Goal: Information Seeking & Learning: Learn about a topic

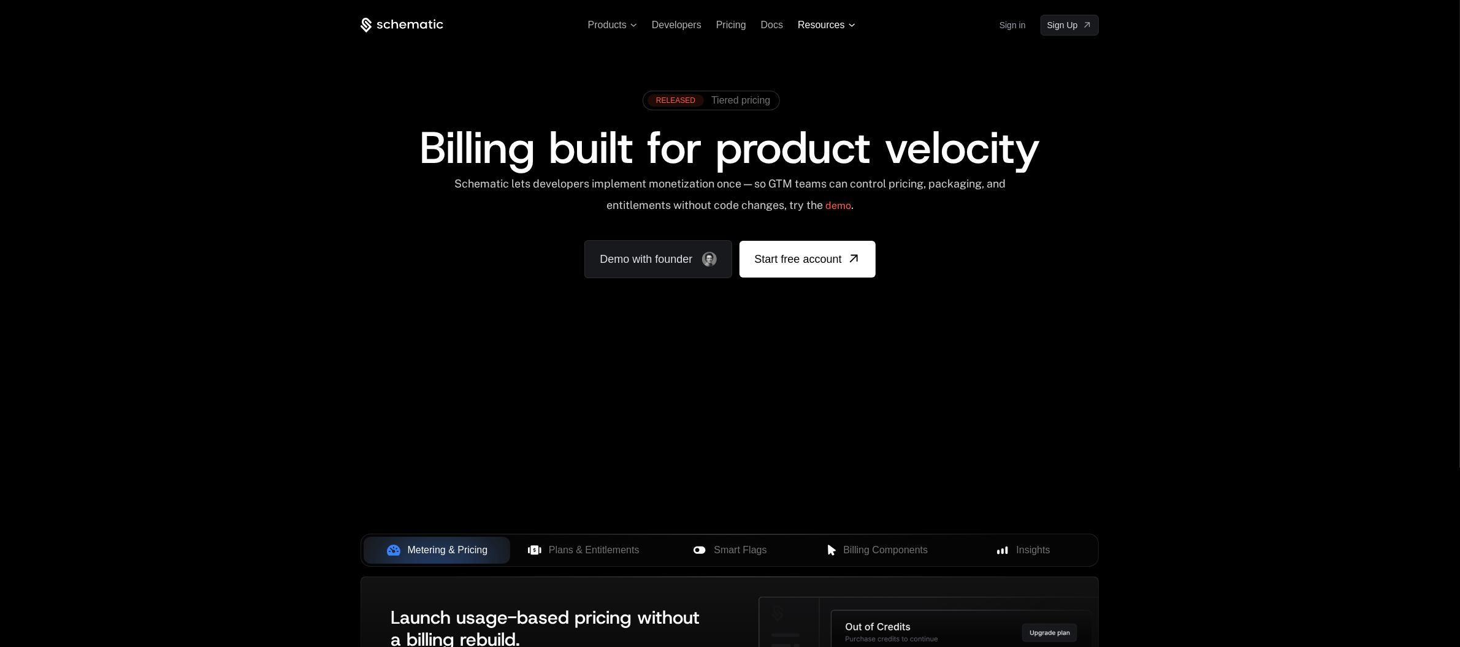
click at [852, 22] on span "Resources" at bounding box center [826, 25] width 57 height 11
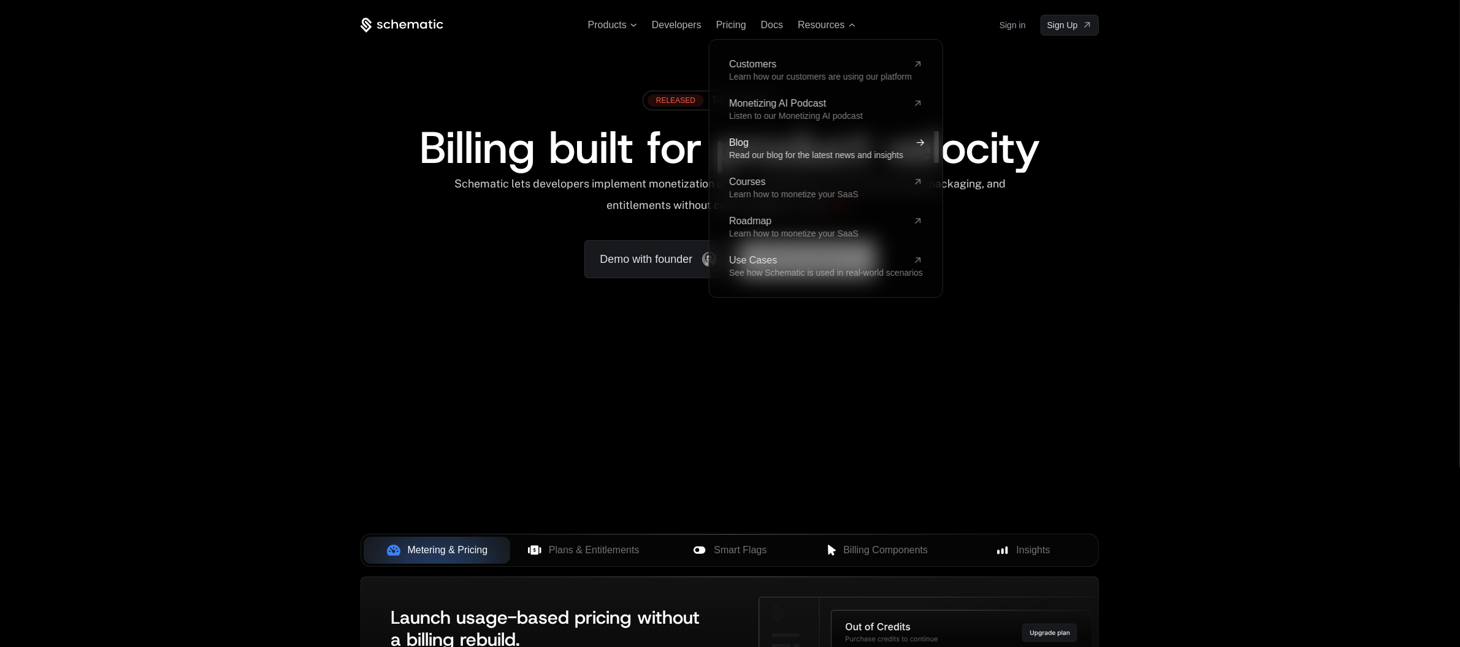
click at [735, 140] on span "Blog" at bounding box center [818, 143] width 179 height 10
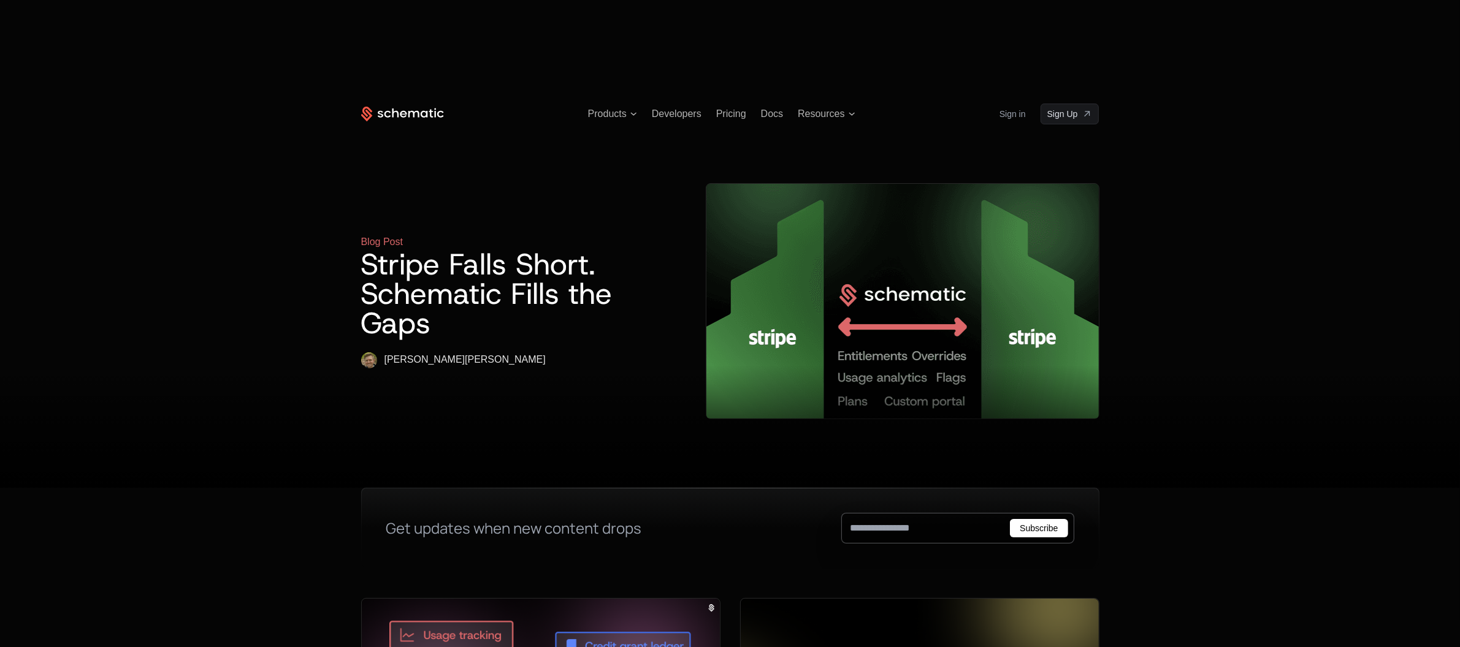
scroll to position [286, 0]
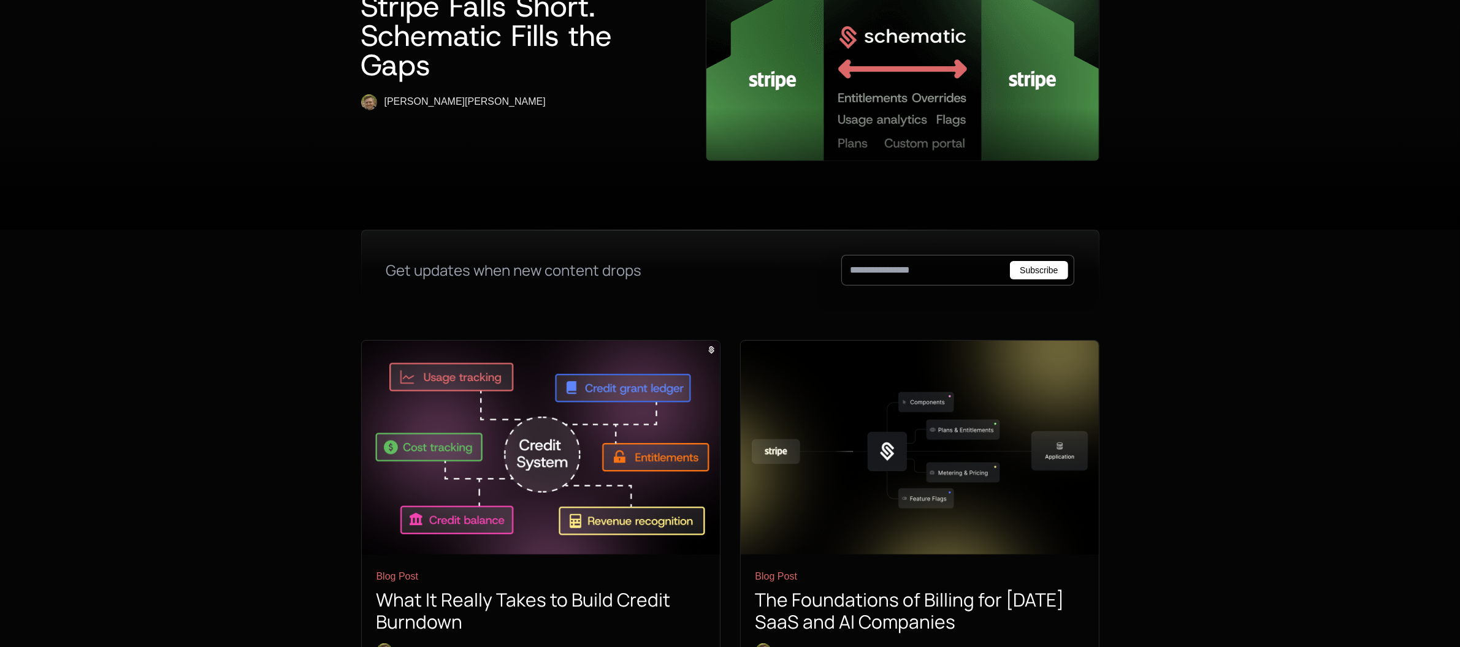
click at [473, 589] on h1 "What It Really Takes to Build Credit Burndown" at bounding box center [540, 611] width 329 height 44
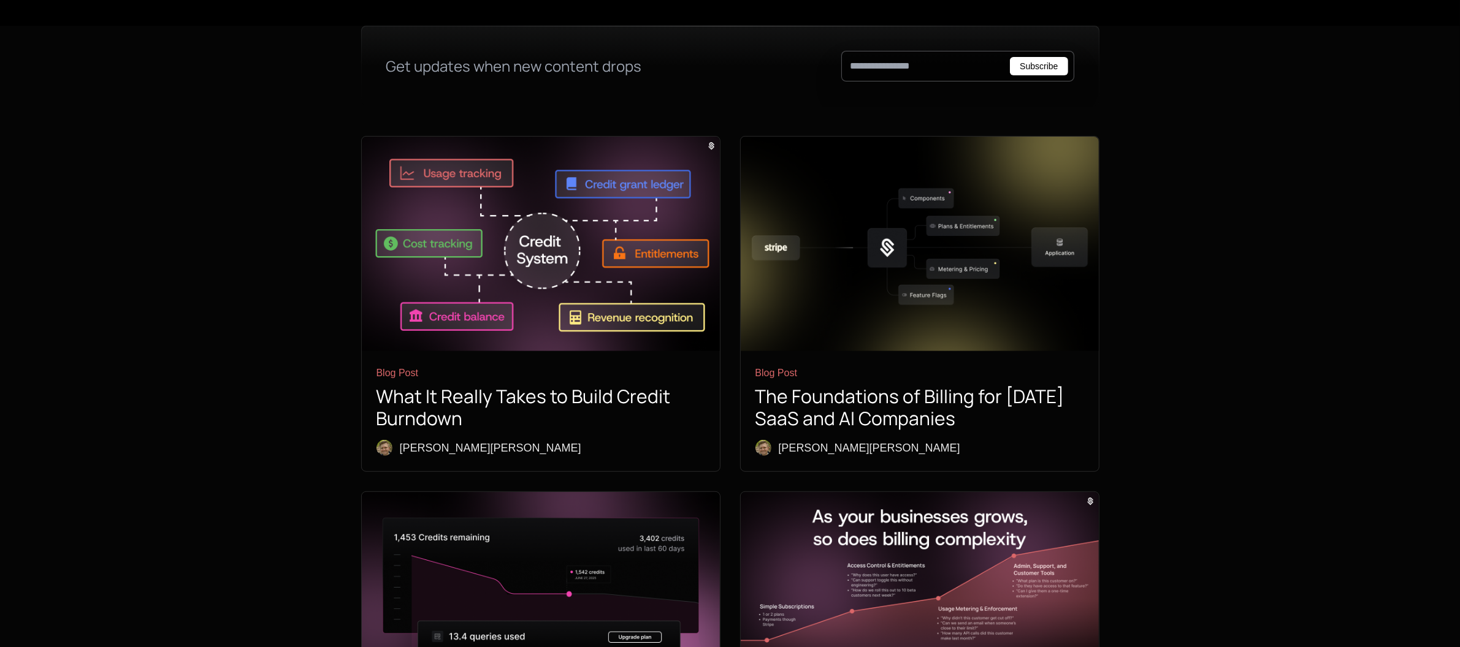
scroll to position [577, 0]
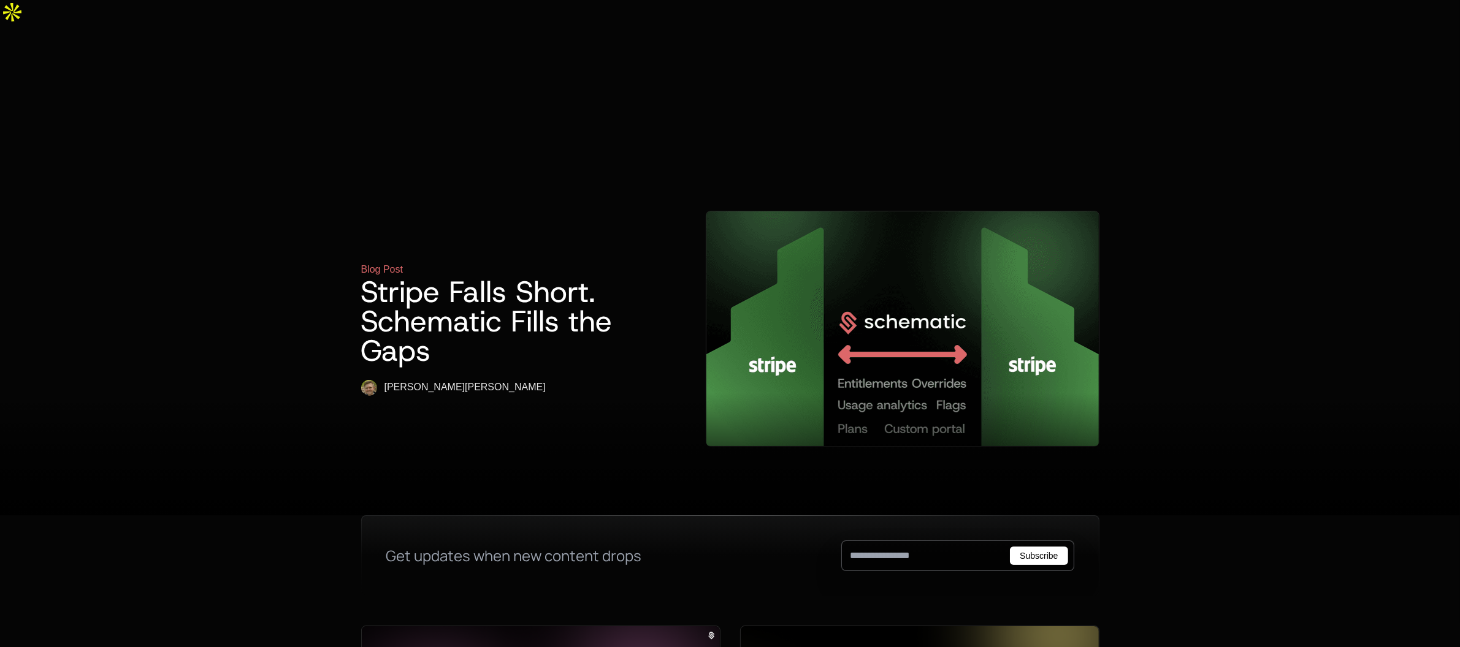
scroll to position [577, 0]
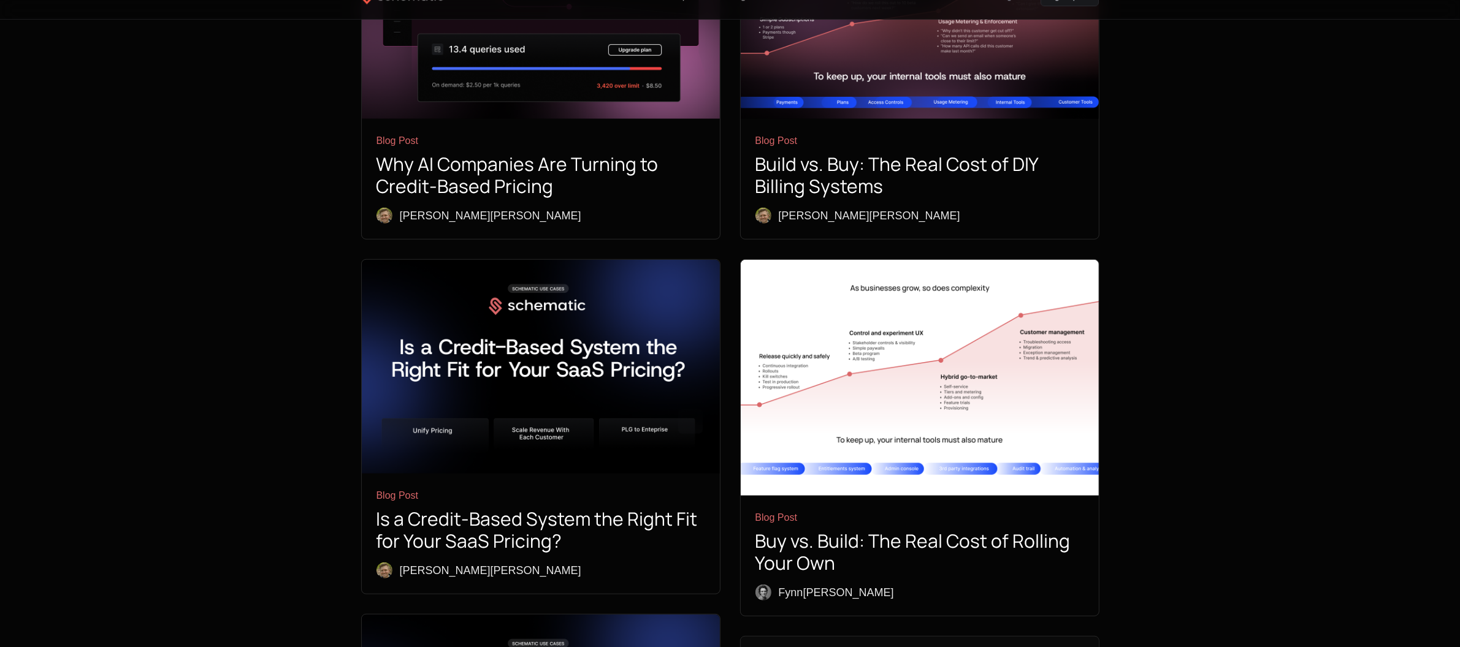
scroll to position [1070, 0]
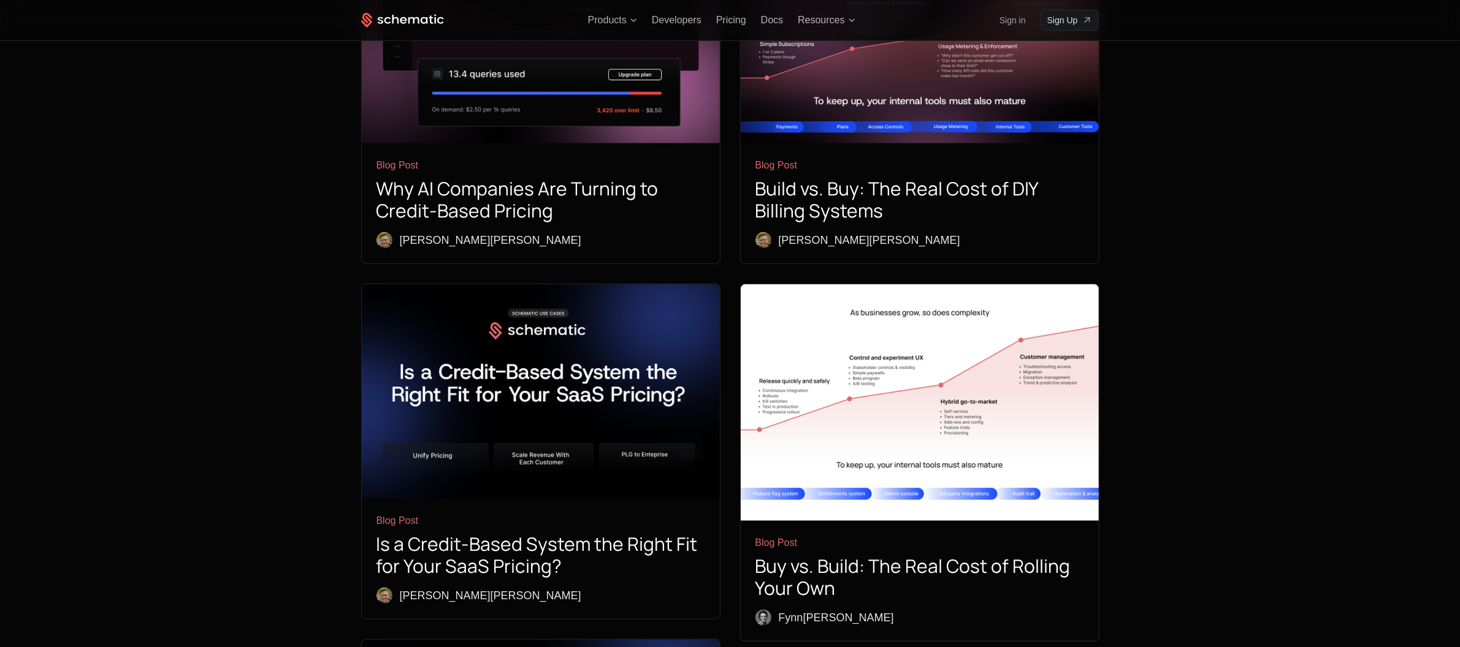
click at [579, 284] on img at bounding box center [541, 391] width 358 height 214
